Goal: Information Seeking & Learning: Learn about a topic

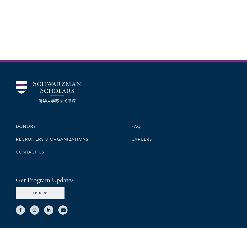
scroll to position [2163, 0]
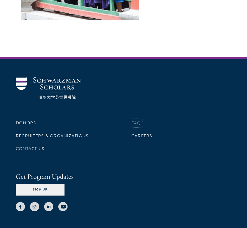
click at [136, 120] on link "FAQ" at bounding box center [136, 123] width 10 height 6
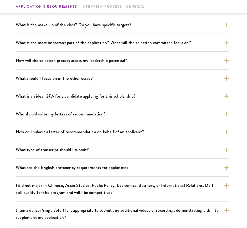
scroll to position [277, 0]
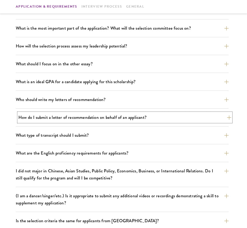
click at [127, 115] on button "How do I submit a letter of recommendation on behalf of an applicant?" at bounding box center [124, 117] width 213 height 9
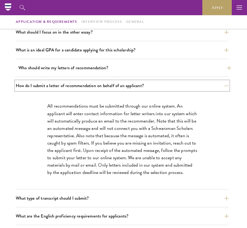
scroll to position [308, 0]
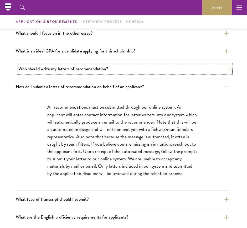
click at [79, 68] on button "Who should write my letters of recommendation?" at bounding box center [124, 68] width 213 height 9
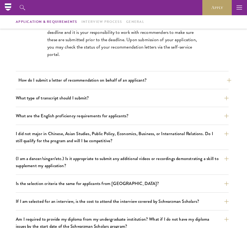
scroll to position [530, 0]
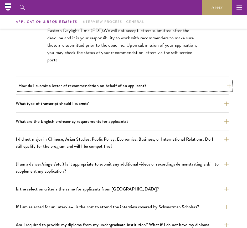
click at [193, 84] on button "How do I submit a letter of recommendation on behalf of an applicant?" at bounding box center [124, 85] width 213 height 9
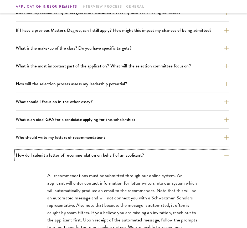
scroll to position [252, 0]
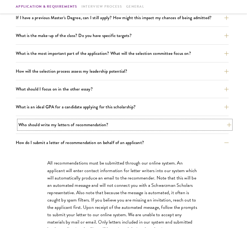
click at [167, 124] on button "Who should write my letters of recommendation?" at bounding box center [124, 124] width 213 height 9
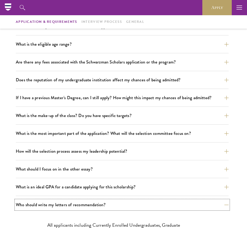
scroll to position [162, 0]
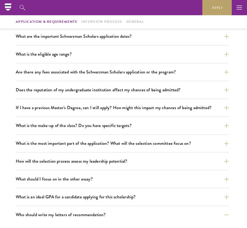
click at [99, 26] on div "Application & Requirements Interview Process General" at bounding box center [123, 22] width 247 height 14
click at [101, 20] on link "Interview Process" at bounding box center [101, 22] width 40 height 6
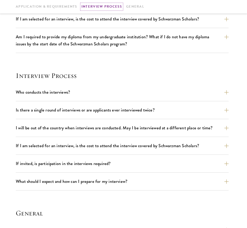
scroll to position [763, 0]
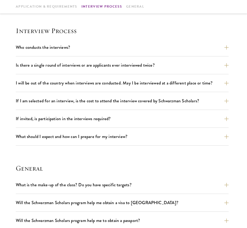
click at [129, 10] on div "Application & Requirements Interview Process General" at bounding box center [123, 6] width 247 height 14
click at [131, 7] on link "General" at bounding box center [135, 7] width 18 height 6
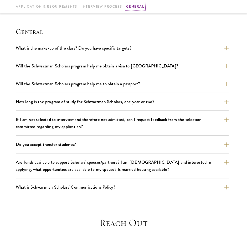
scroll to position [900, 0]
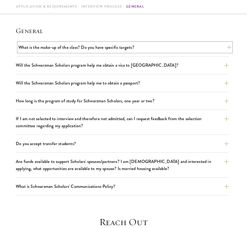
click at [108, 48] on button "What is the make-up of the class? Do you have specific targets?" at bounding box center [124, 47] width 213 height 9
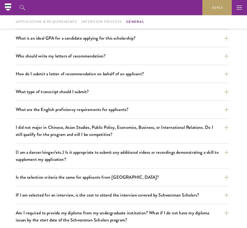
scroll to position [167, 0]
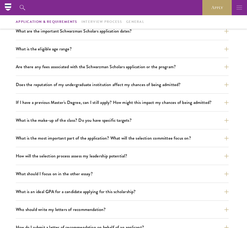
click at [234, 9] on button "button" at bounding box center [238, 7] width 15 height 15
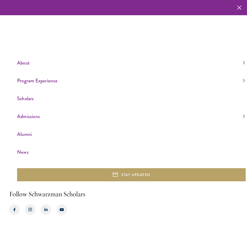
scroll to position [152, 0]
click at [25, 63] on link "About" at bounding box center [131, 63] width 228 height 9
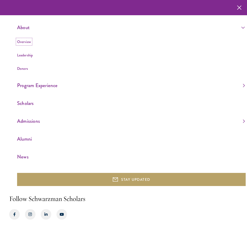
click at [25, 41] on link "Overview" at bounding box center [24, 41] width 14 height 5
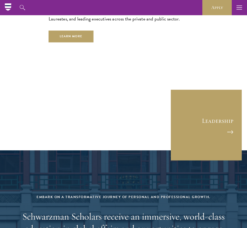
scroll to position [1885, 0]
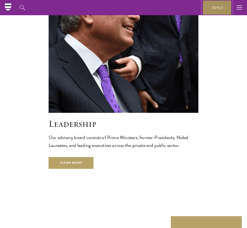
click at [216, 8] on link "Apply" at bounding box center [216, 7] width 29 height 15
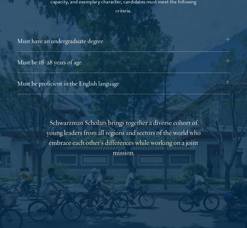
scroll to position [701, 0]
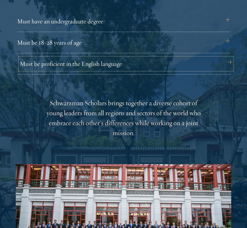
click at [127, 68] on button "Must be proficient in the English language" at bounding box center [126, 63] width 213 height 13
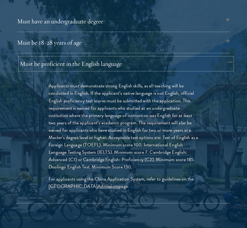
click at [128, 65] on button "Must be proficient in the English language" at bounding box center [126, 63] width 213 height 13
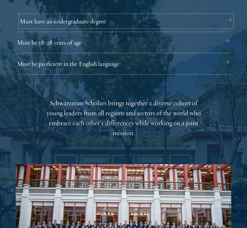
click at [128, 22] on button "Must have an undergraduate degree" at bounding box center [126, 21] width 213 height 13
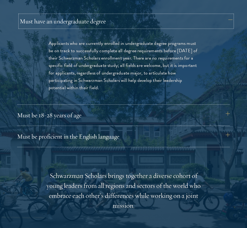
click at [128, 22] on button "Must have an undergraduate degree" at bounding box center [126, 21] width 213 height 13
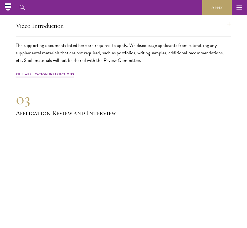
scroll to position [1627, 0]
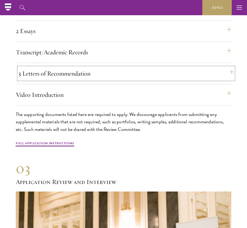
click at [116, 80] on button "3 Letters of Recommendation" at bounding box center [125, 73] width 215 height 13
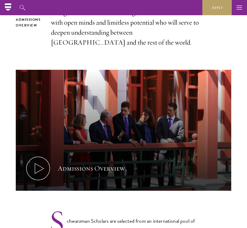
scroll to position [40, 0]
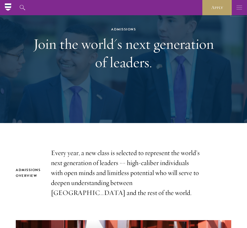
click at [240, 14] on icon "button" at bounding box center [239, 7] width 6 height 15
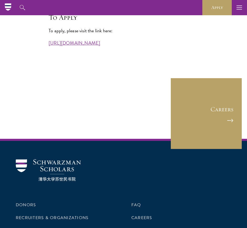
scroll to position [1184, 0]
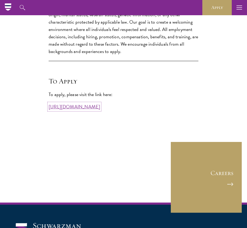
click at [86, 110] on link "[URL][DOMAIN_NAME]" at bounding box center [74, 106] width 51 height 7
